Goal: Information Seeking & Learning: Check status

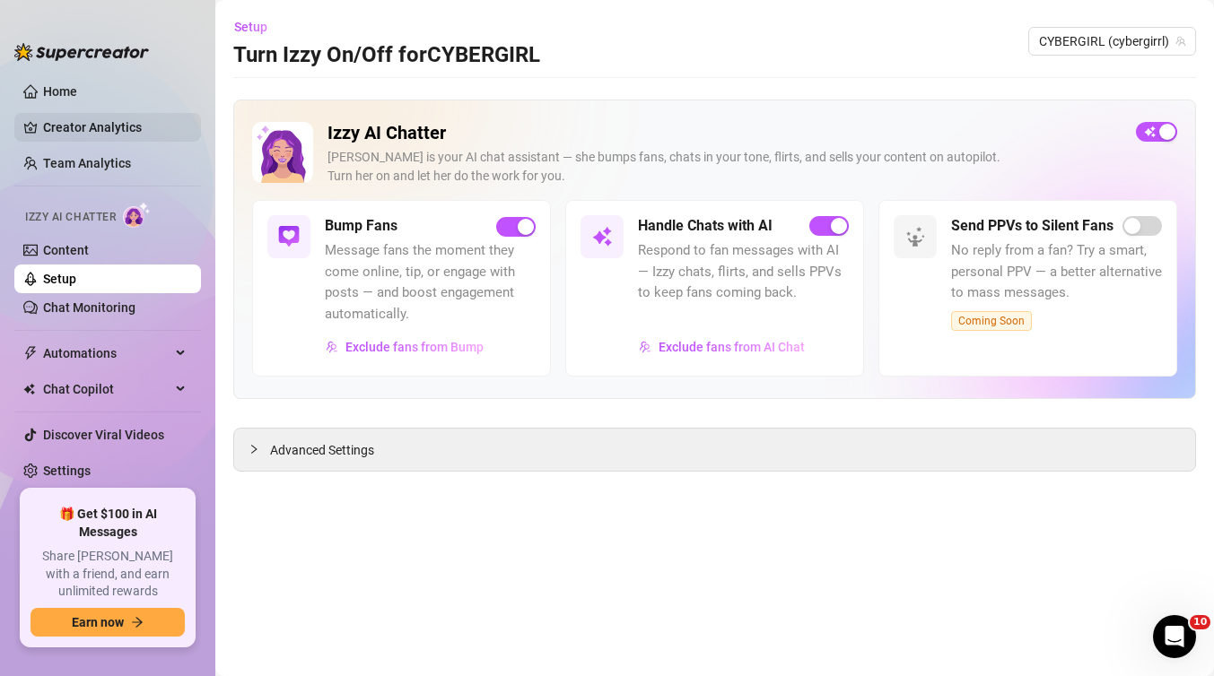
click at [52, 119] on link "Creator Analytics" at bounding box center [115, 127] width 144 height 29
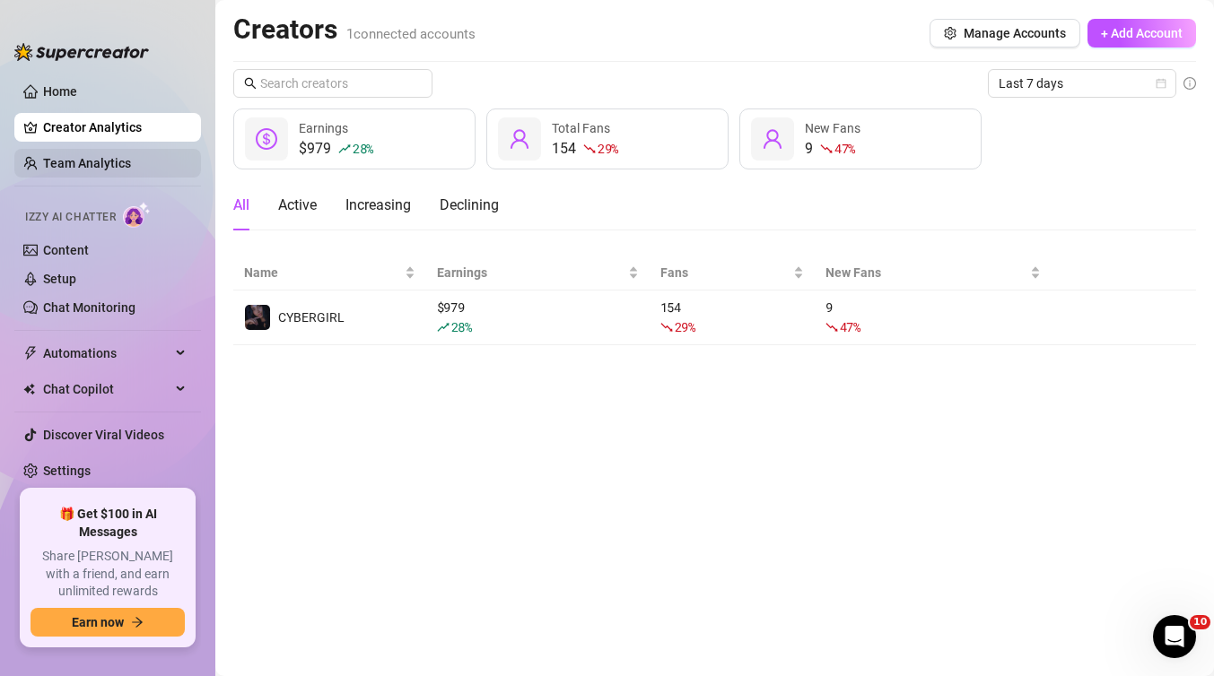
click at [50, 157] on link "Team Analytics" at bounding box center [87, 163] width 88 height 14
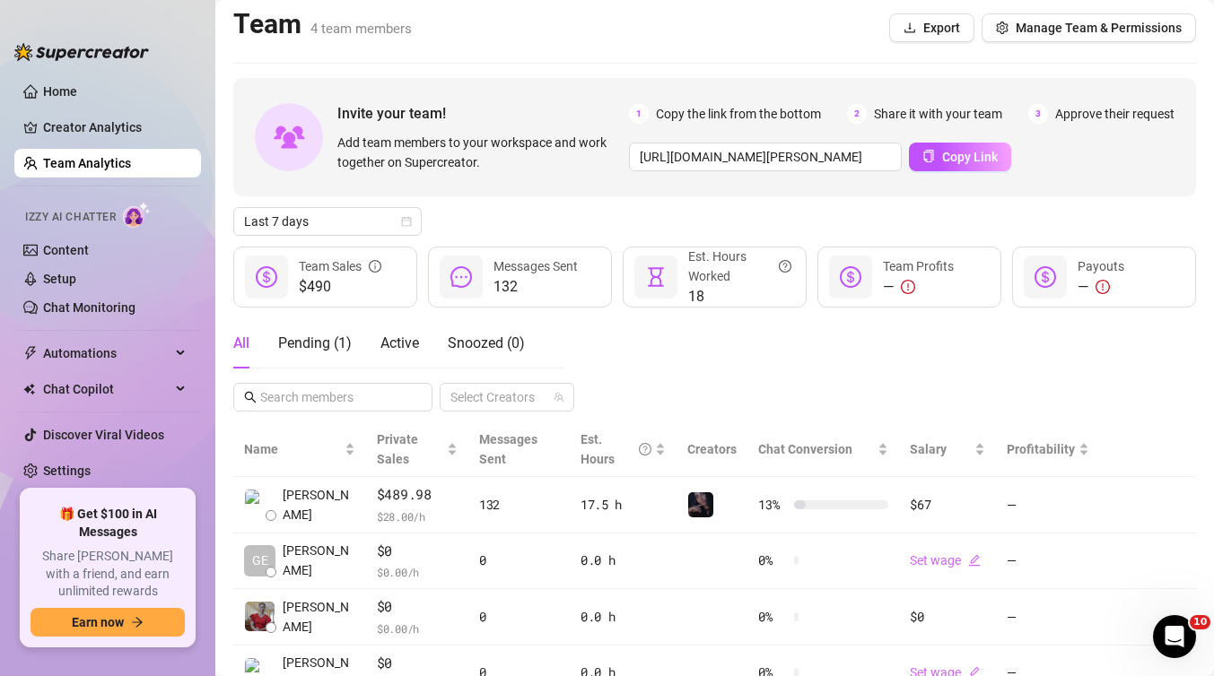
scroll to position [4, 0]
click at [91, 211] on span "Izzy AI Chatter" at bounding box center [70, 217] width 91 height 17
click at [81, 309] on link "Chat Monitoring" at bounding box center [89, 307] width 92 height 14
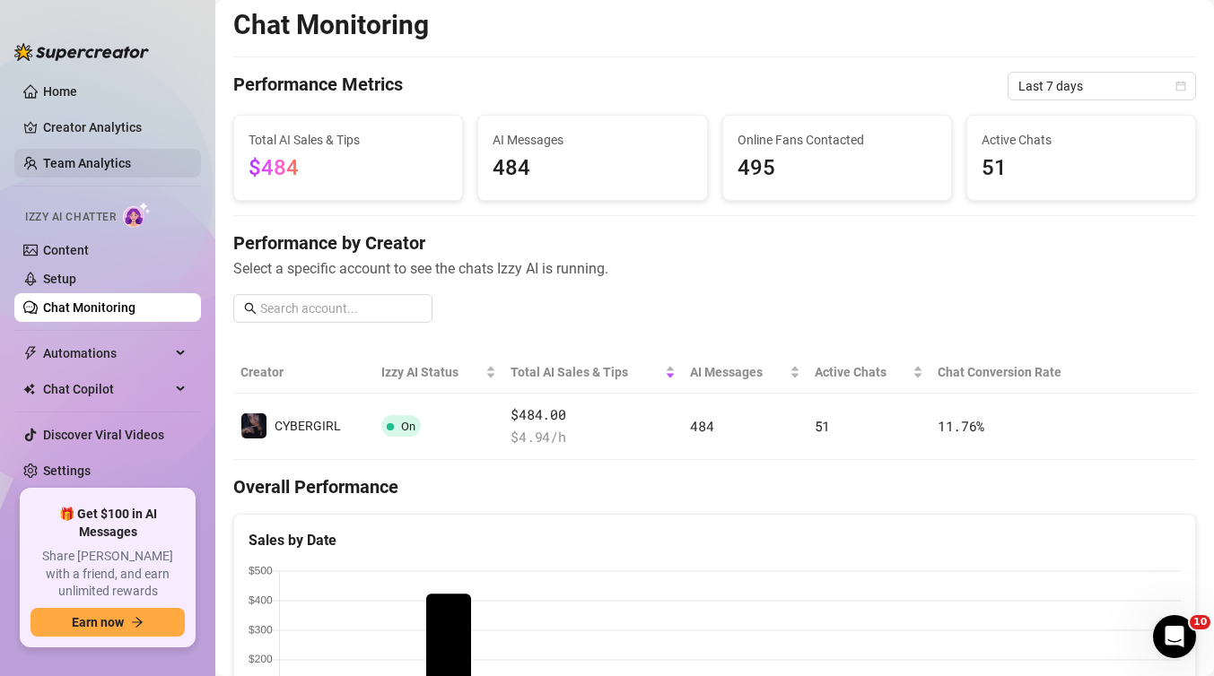
click at [45, 156] on link "Team Analytics" at bounding box center [87, 163] width 88 height 14
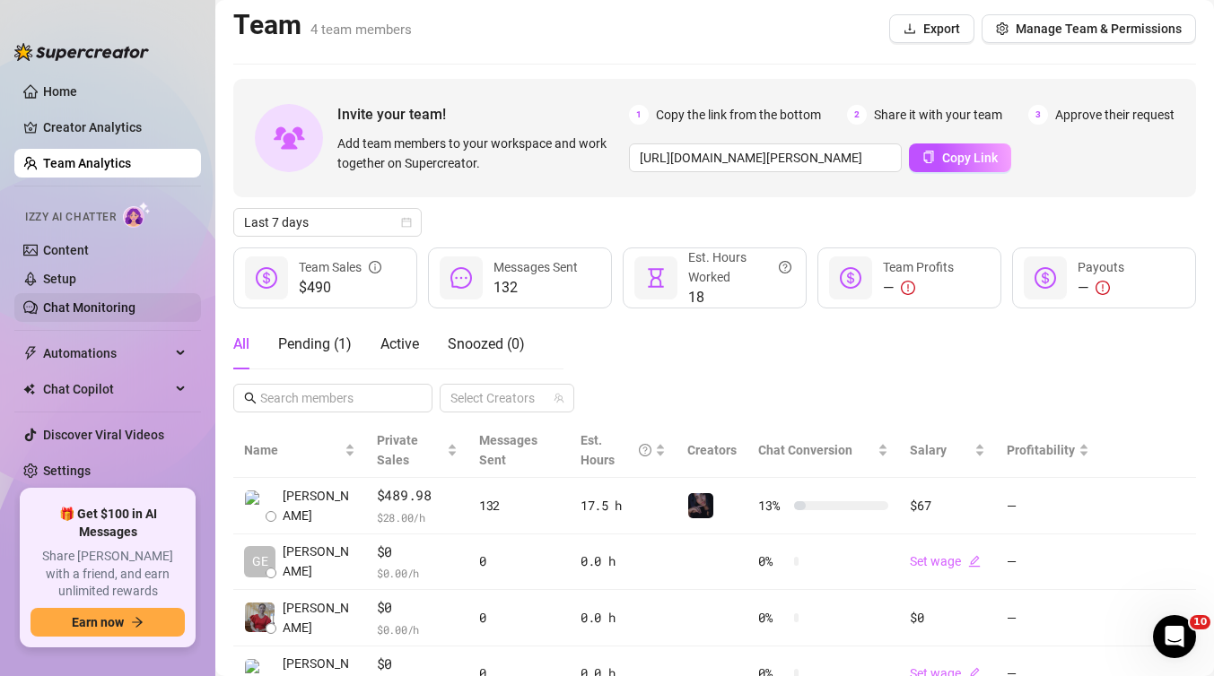
click at [59, 300] on link "Chat Monitoring" at bounding box center [89, 307] width 92 height 14
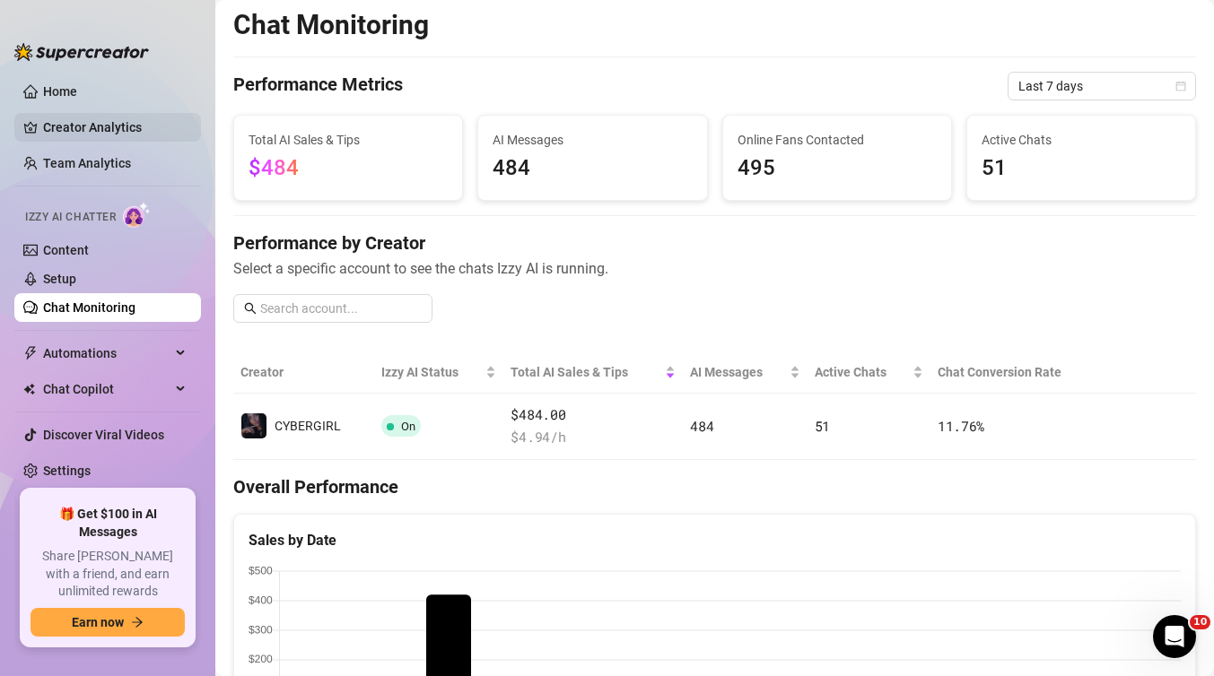
click at [72, 128] on link "Creator Analytics" at bounding box center [115, 127] width 144 height 29
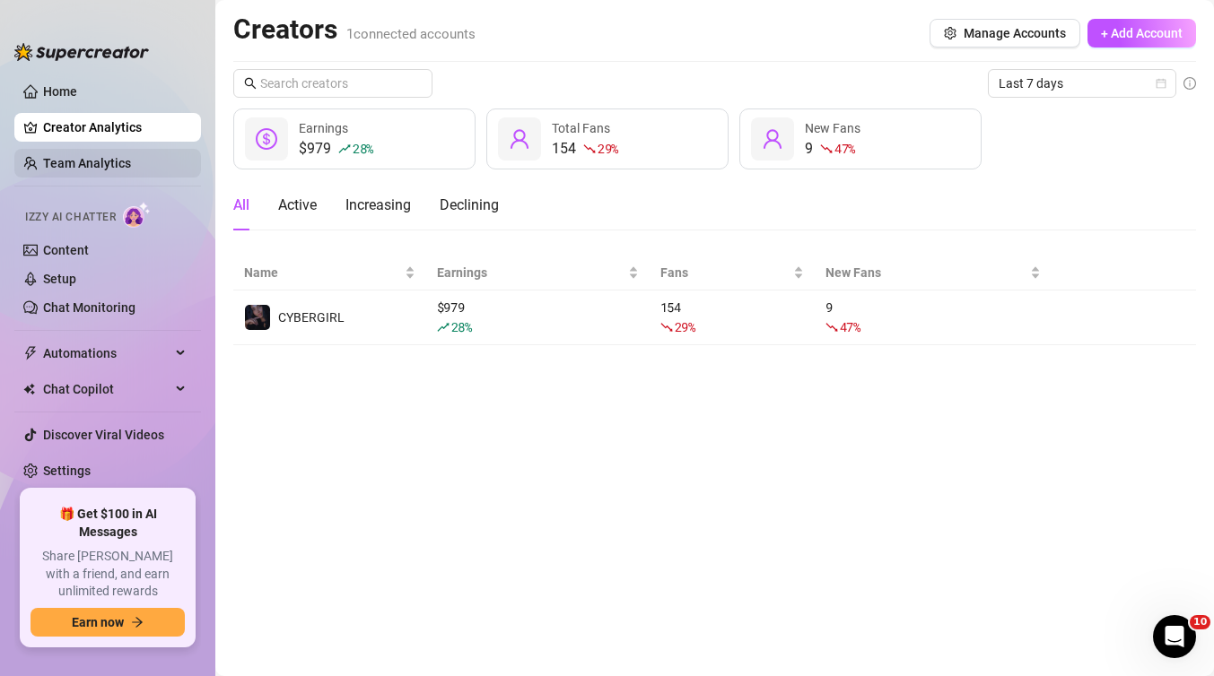
click at [84, 169] on link "Team Analytics" at bounding box center [87, 163] width 88 height 14
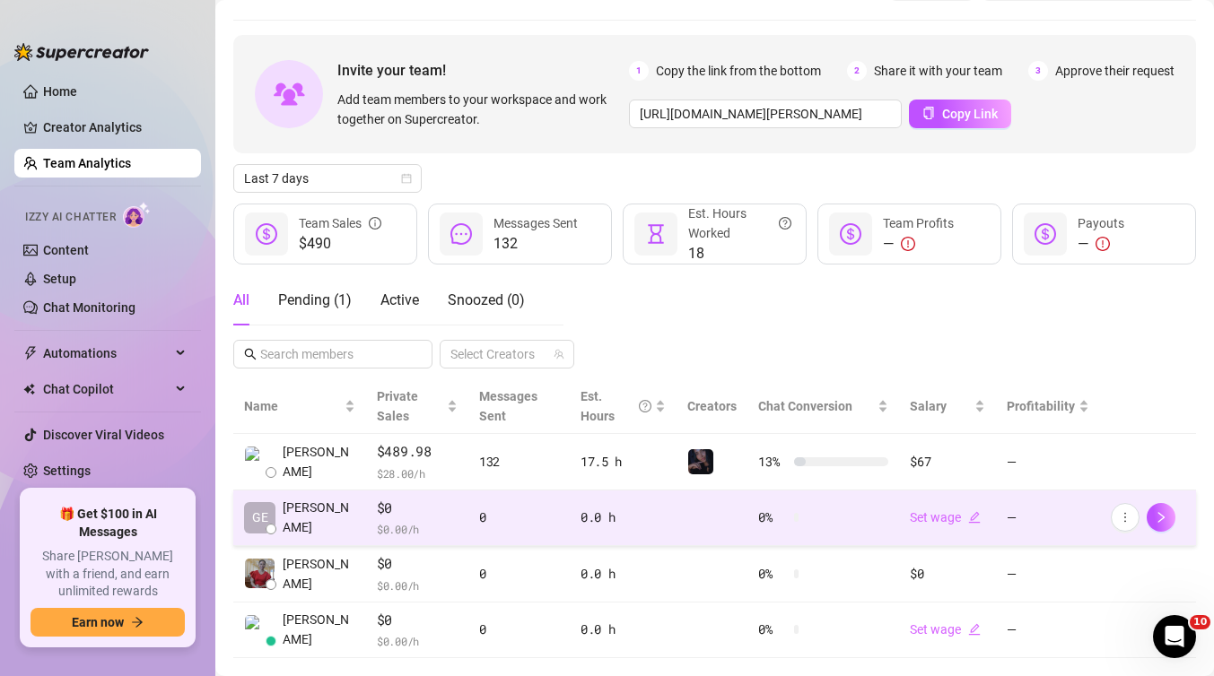
scroll to position [58, 0]
